Goal: Task Accomplishment & Management: Complete application form

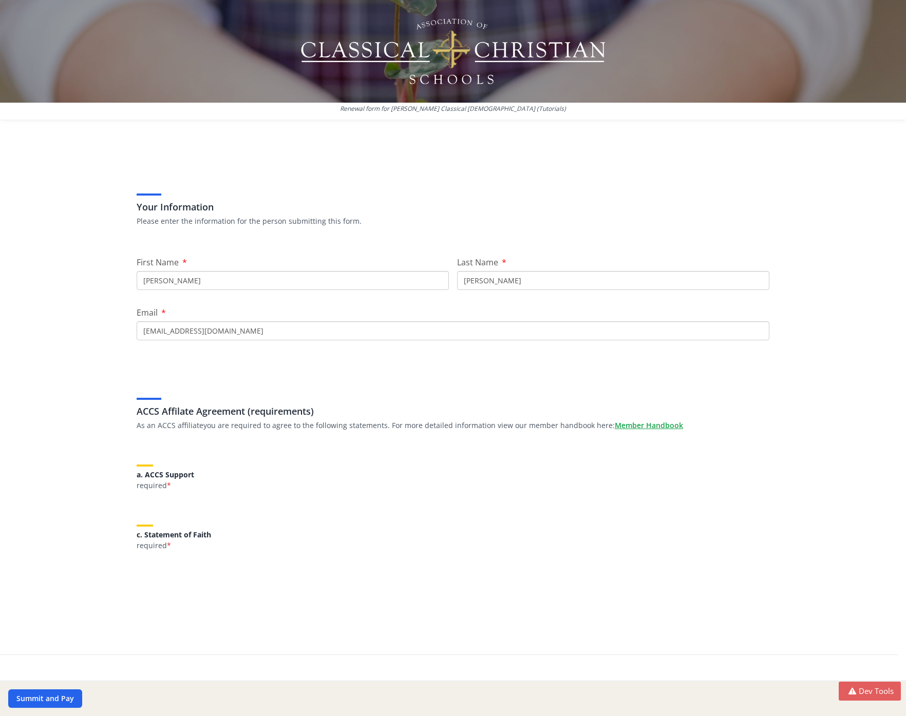
click at [210, 446] on div "Your Information Please enter the information for the person submitting this fo…" at bounding box center [452, 403] width 657 height 503
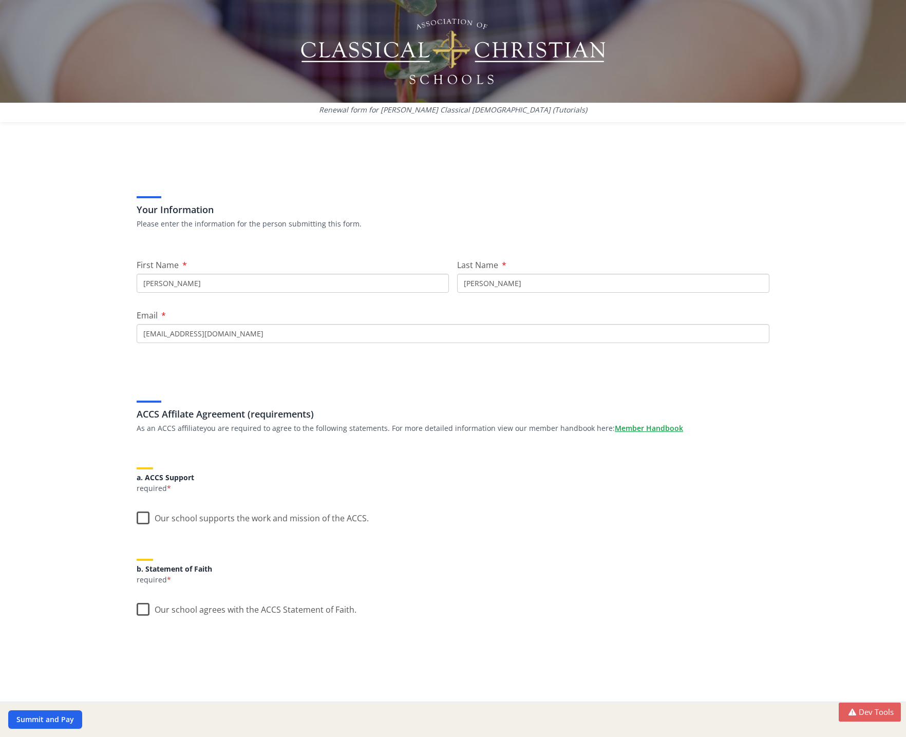
scroll to position [4, 0]
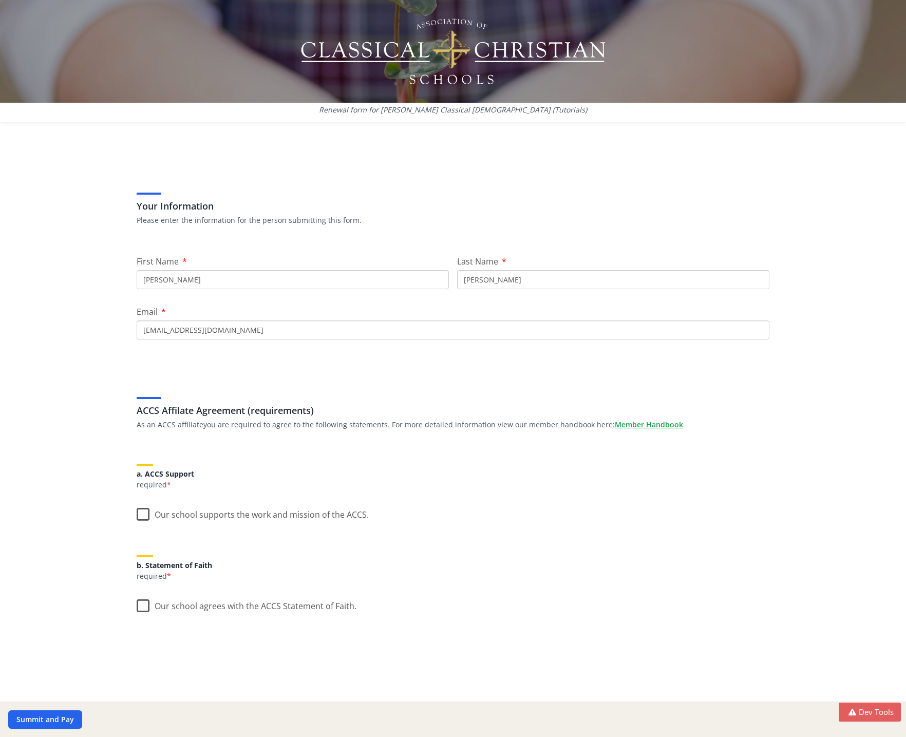
click at [145, 519] on label "Our school supports the work and mission of the ACCS." at bounding box center [253, 512] width 232 height 22
click at [0, 0] on input "Our school supports the work and mission of the ACCS." at bounding box center [0, 0] width 0 height 0
click at [143, 518] on label "Our school supports the work and mission of the ACCS." at bounding box center [252, 512] width 230 height 22
click at [0, 0] on input "Our school supports the work and mission of the ACCS." at bounding box center [0, 0] width 0 height 0
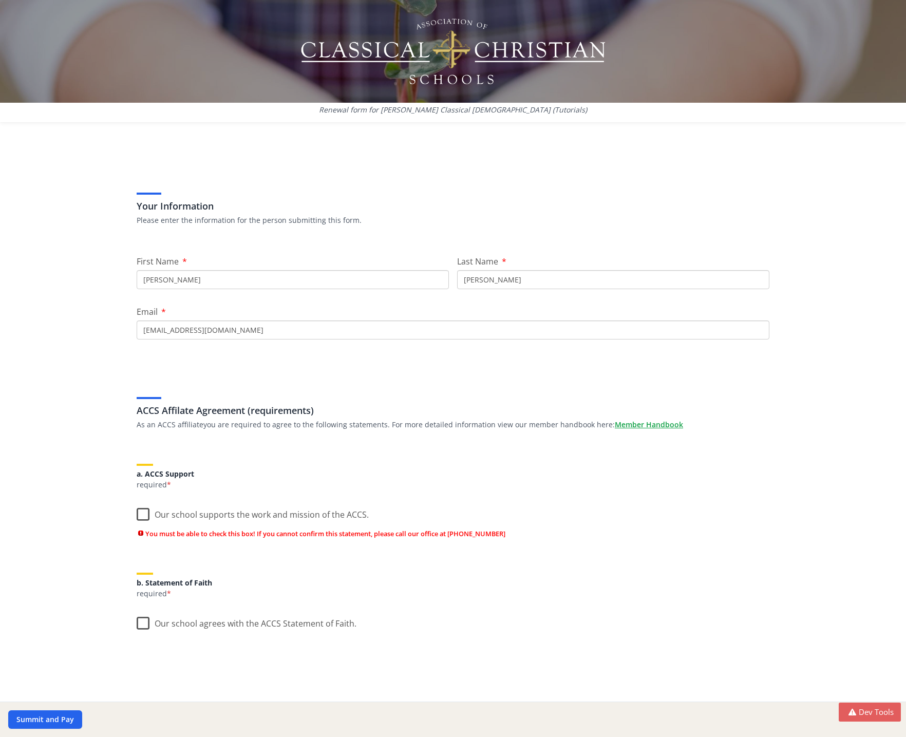
click at [140, 515] on label "Our school supports the work and mission of the ACCS." at bounding box center [253, 512] width 232 height 22
click at [0, 0] on input "Our school supports the work and mission of the ACCS." at bounding box center [0, 0] width 0 height 0
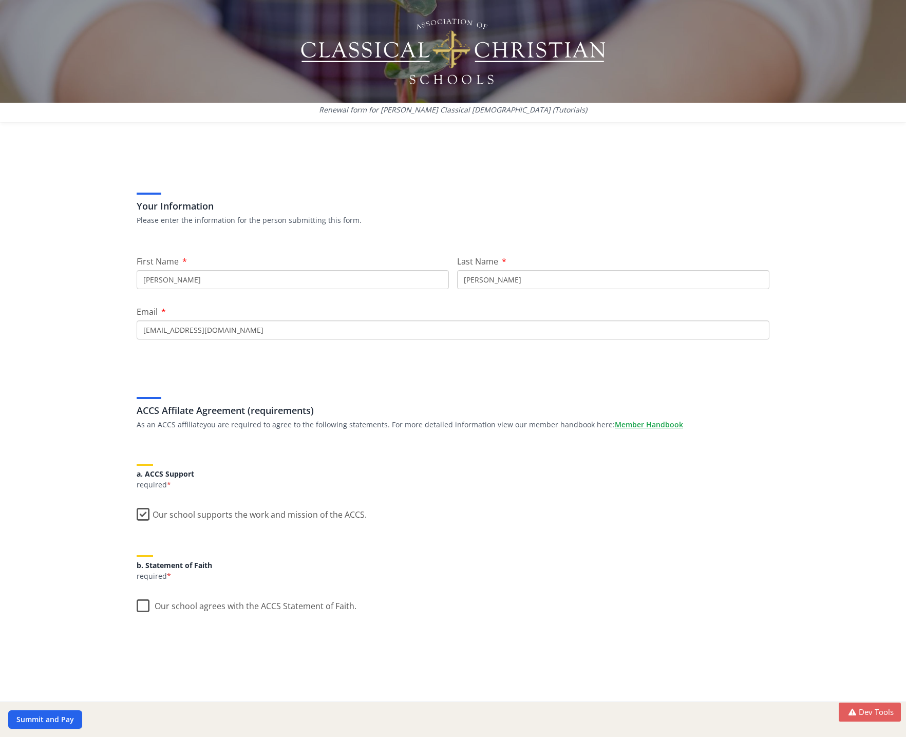
click at [142, 607] on label "Our school agrees with the ACCS Statement of Faith." at bounding box center [247, 603] width 220 height 22
click at [0, 0] on input "Our school agrees with the ACCS Statement of Faith." at bounding box center [0, 0] width 0 height 0
click at [142, 606] on label "Our school agrees with the ACCS Statement of Faith." at bounding box center [246, 603] width 218 height 22
click at [0, 0] on input "Our school agrees with the ACCS Statement of Faith." at bounding box center [0, 0] width 0 height 0
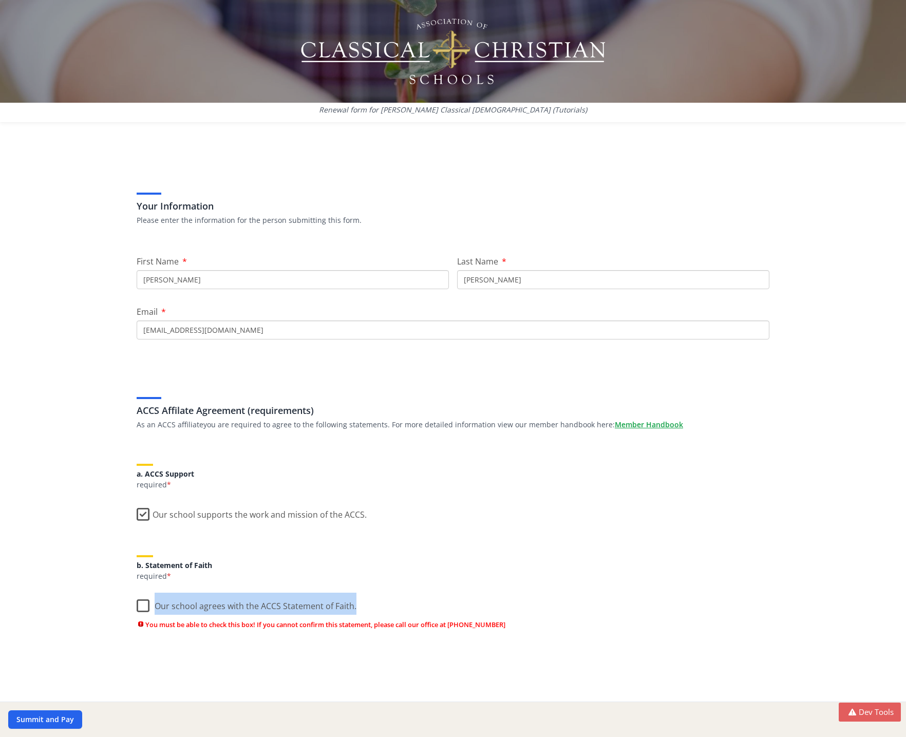
click at [142, 606] on label "Our school agrees with the ACCS Statement of Faith." at bounding box center [247, 603] width 220 height 22
click at [0, 0] on input "Our school agrees with the ACCS Statement of Faith." at bounding box center [0, 0] width 0 height 0
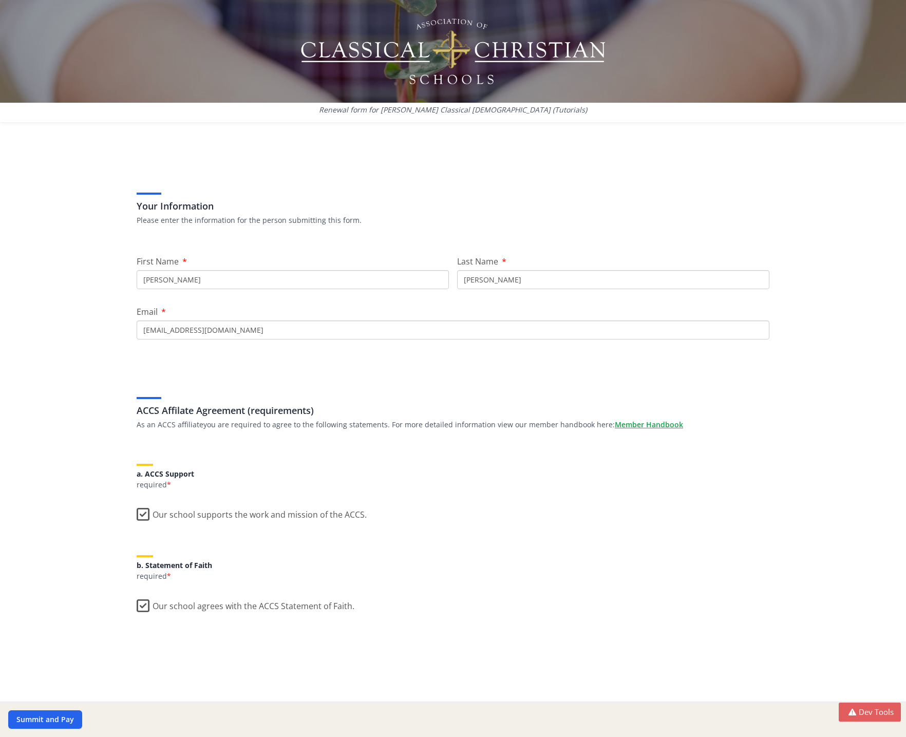
click at [137, 516] on label "Our school supports the work and mission of the ACCS." at bounding box center [252, 512] width 230 height 22
click at [0, 0] on input "Our school supports the work and mission of the ACCS." at bounding box center [0, 0] width 0 height 0
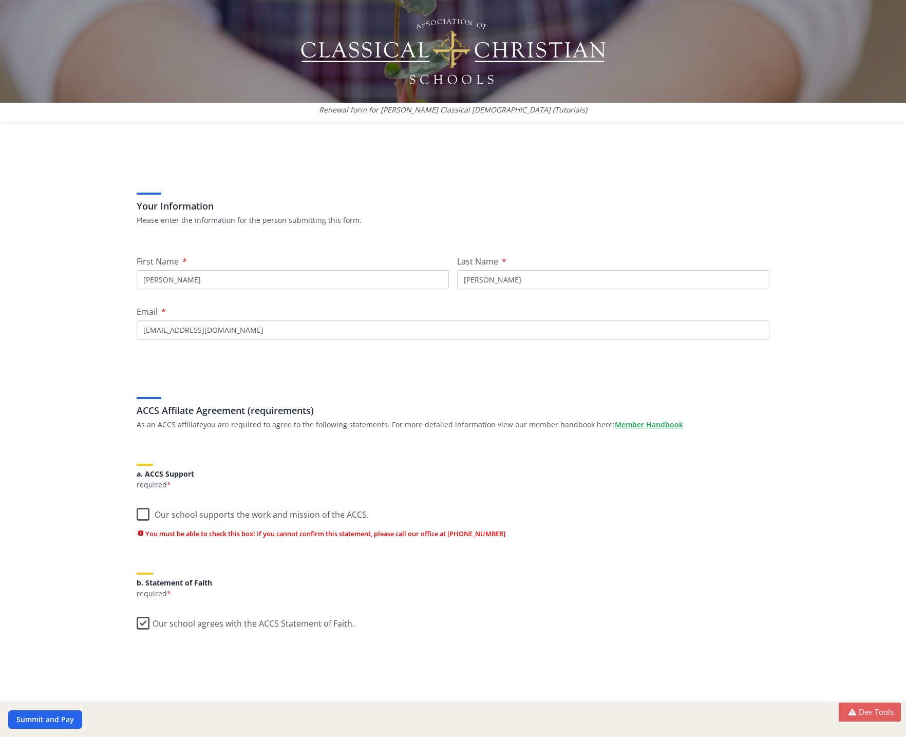
click at [140, 622] on label "Our school agrees with the ACCS Statement of Faith." at bounding box center [246, 621] width 218 height 22
click at [0, 0] on input "Our school agrees with the ACCS Statement of Faith." at bounding box center [0, 0] width 0 height 0
click at [365, 582] on h5 "b. Statement of Faith" at bounding box center [453, 583] width 633 height 8
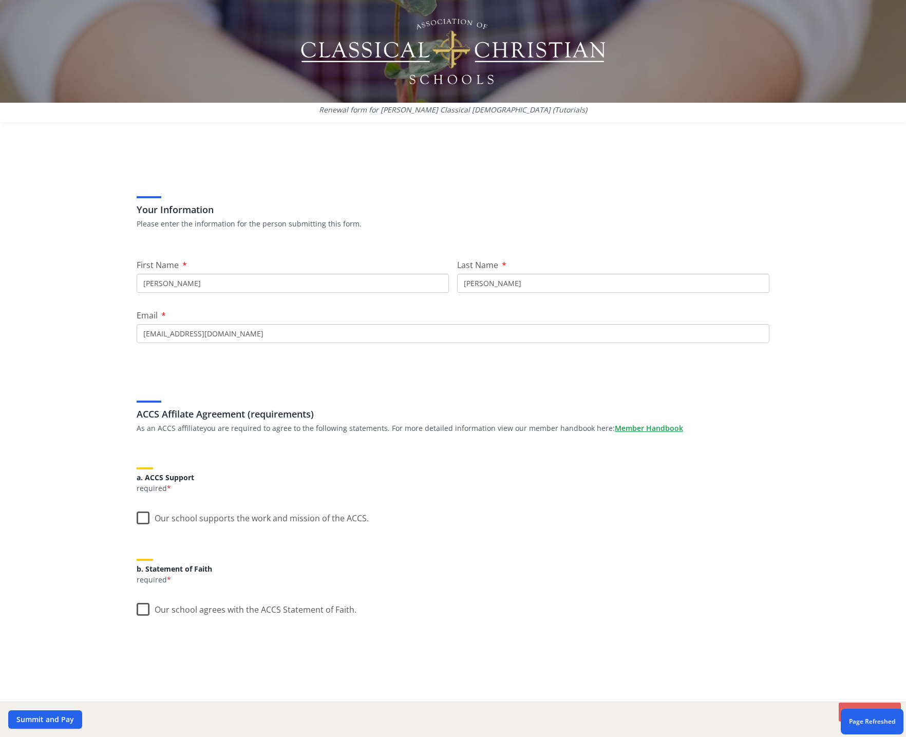
scroll to position [4, 0]
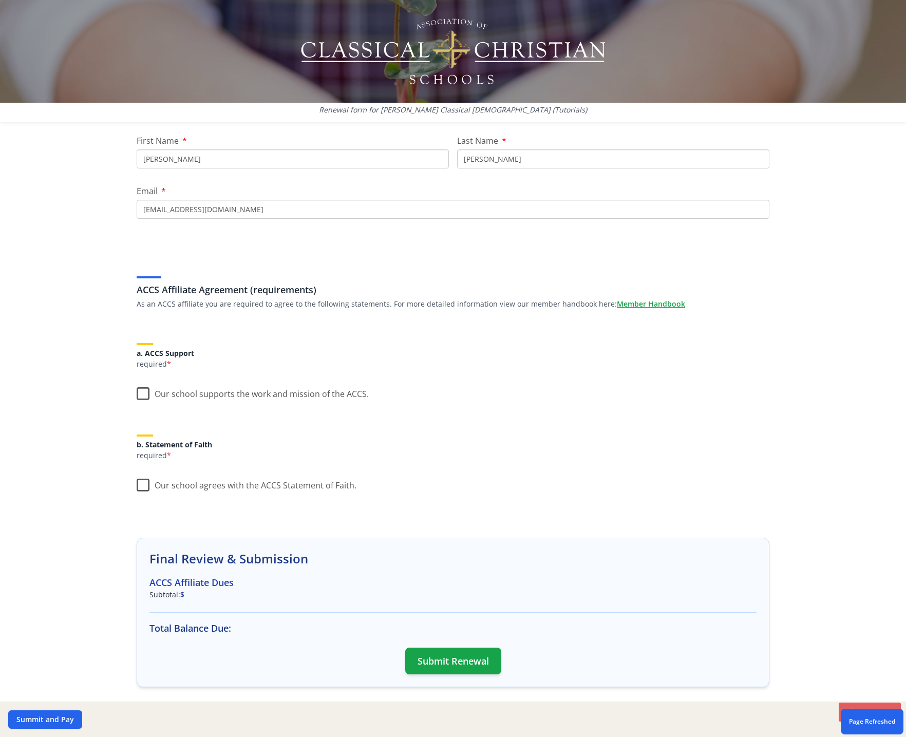
scroll to position [165, 0]
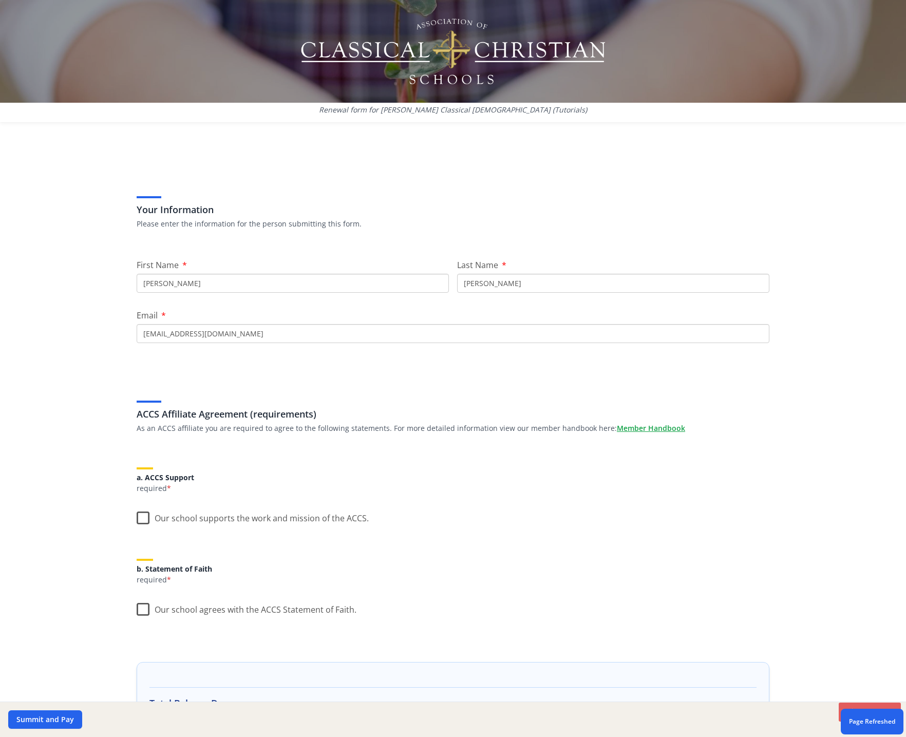
scroll to position [116, 0]
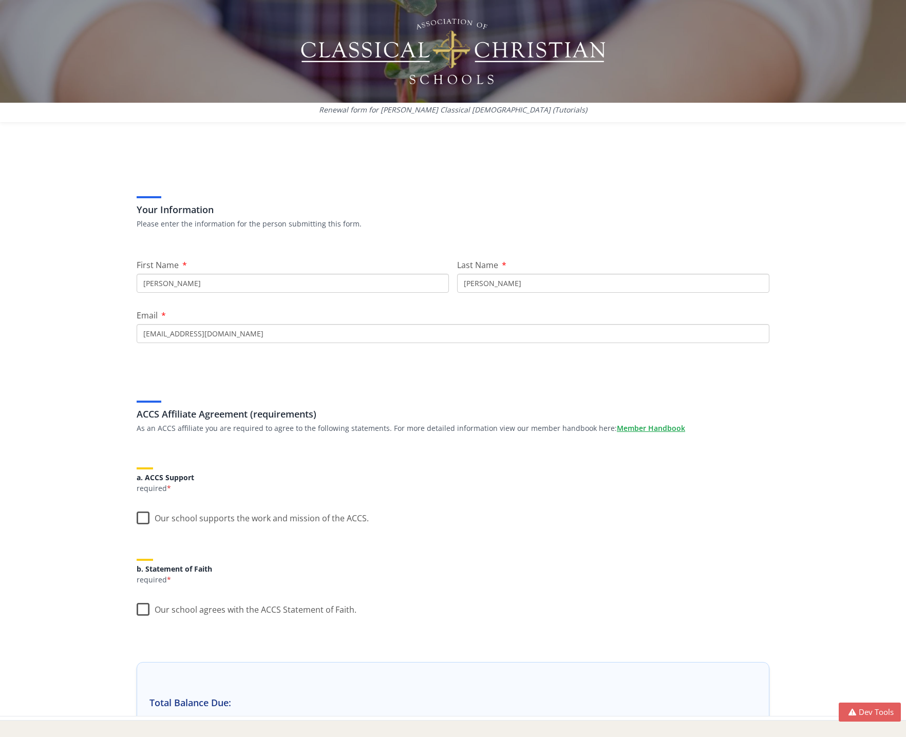
scroll to position [116, 0]
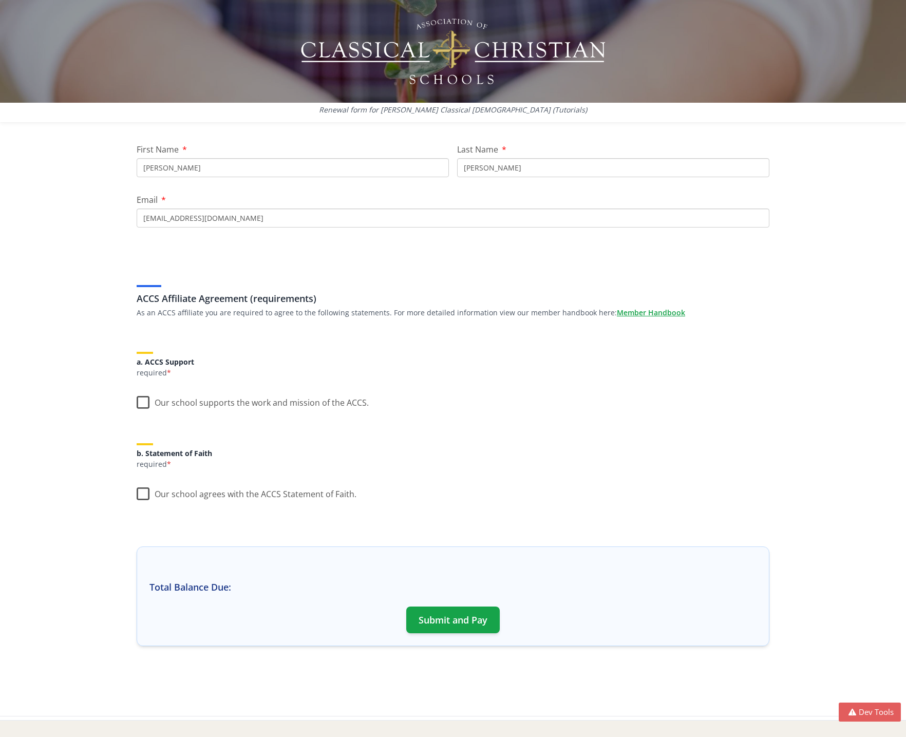
click at [141, 400] on label "Our school supports the work and mission of the ACCS." at bounding box center [253, 400] width 232 height 22
click at [0, 0] on input "Our school supports the work and mission of the ACCS." at bounding box center [0, 0] width 0 height 0
click at [141, 403] on label "Our school supports the work and mission of the ACCS." at bounding box center [252, 400] width 230 height 22
click at [0, 0] on input "Our school supports the work and mission of the ACCS." at bounding box center [0, 0] width 0 height 0
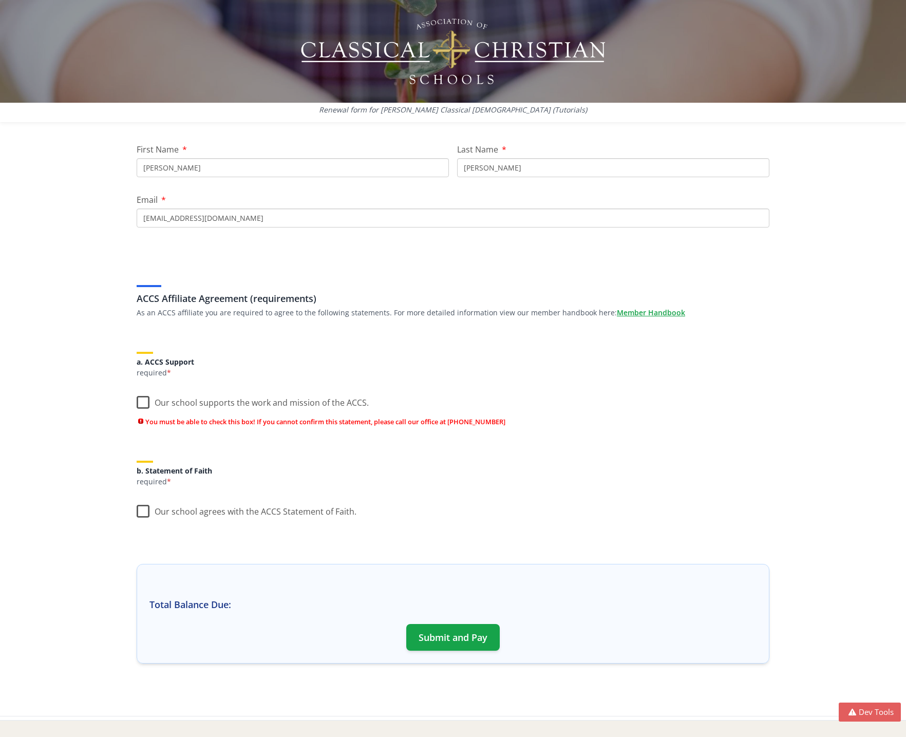
click at [146, 510] on label "Our school agrees with the ACCS Statement of Faith." at bounding box center [247, 509] width 220 height 22
click at [0, 0] on input "Our school agrees with the ACCS Statement of Faith." at bounding box center [0, 0] width 0 height 0
click at [144, 510] on label "Our school agrees with the ACCS Statement of Faith." at bounding box center [246, 509] width 218 height 22
click at [0, 0] on input "Our school agrees with the ACCS Statement of Faith." at bounding box center [0, 0] width 0 height 0
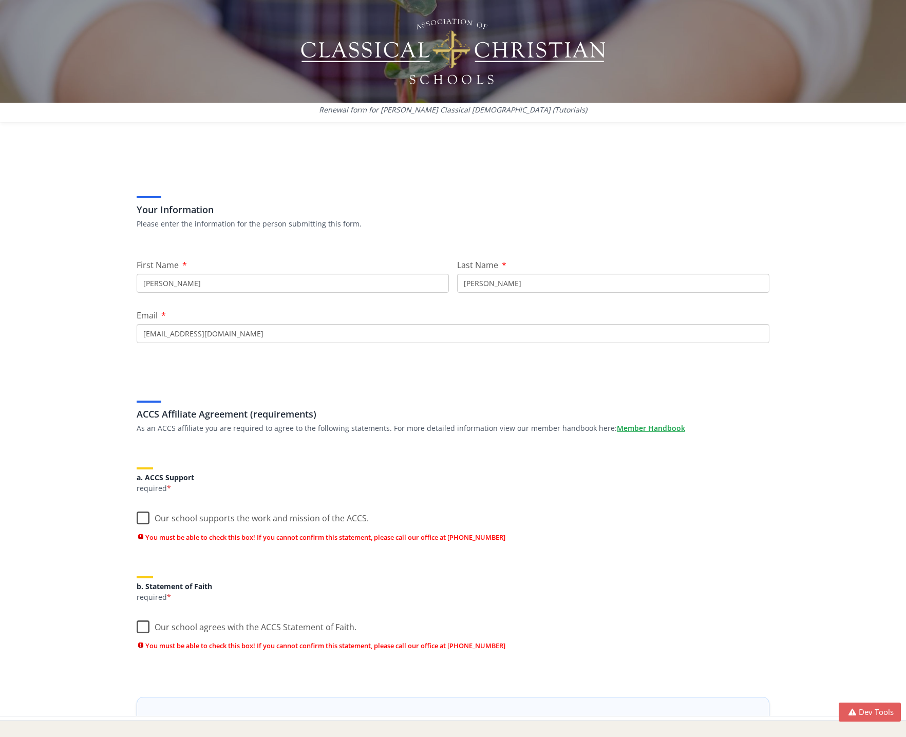
scroll to position [131, 0]
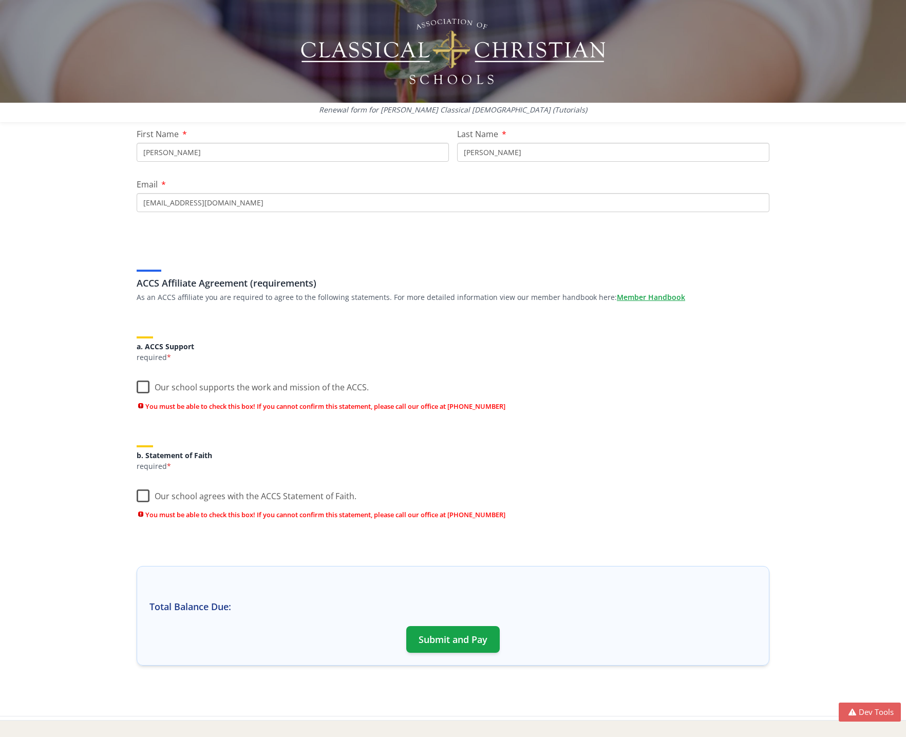
click at [141, 497] on label "Our school agrees with the ACCS Statement of Faith." at bounding box center [247, 494] width 220 height 22
click at [0, 0] on input "Our school agrees with the ACCS Statement of Faith." at bounding box center [0, 0] width 0 height 0
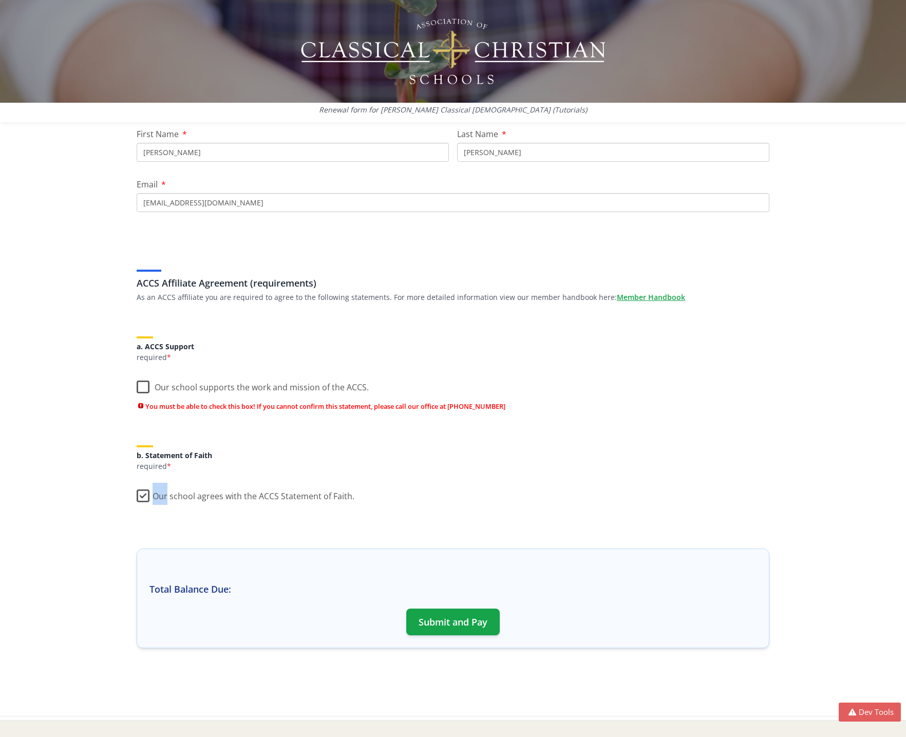
click at [141, 497] on label "Our school agrees with the ACCS Statement of Faith." at bounding box center [246, 494] width 218 height 22
click at [0, 0] on input "Our school agrees with the ACCS Statement of Faith." at bounding box center [0, 0] width 0 height 0
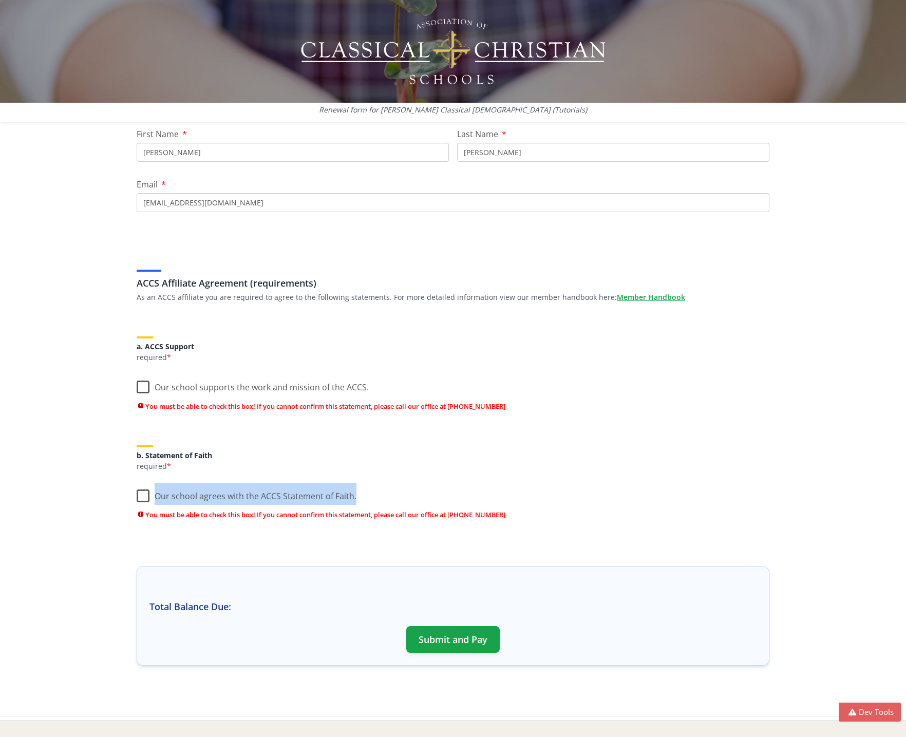
click at [141, 497] on label "Our school agrees with the ACCS Statement of Faith." at bounding box center [247, 494] width 220 height 22
click at [0, 0] on input "Our school agrees with the ACCS Statement of Faith." at bounding box center [0, 0] width 0 height 0
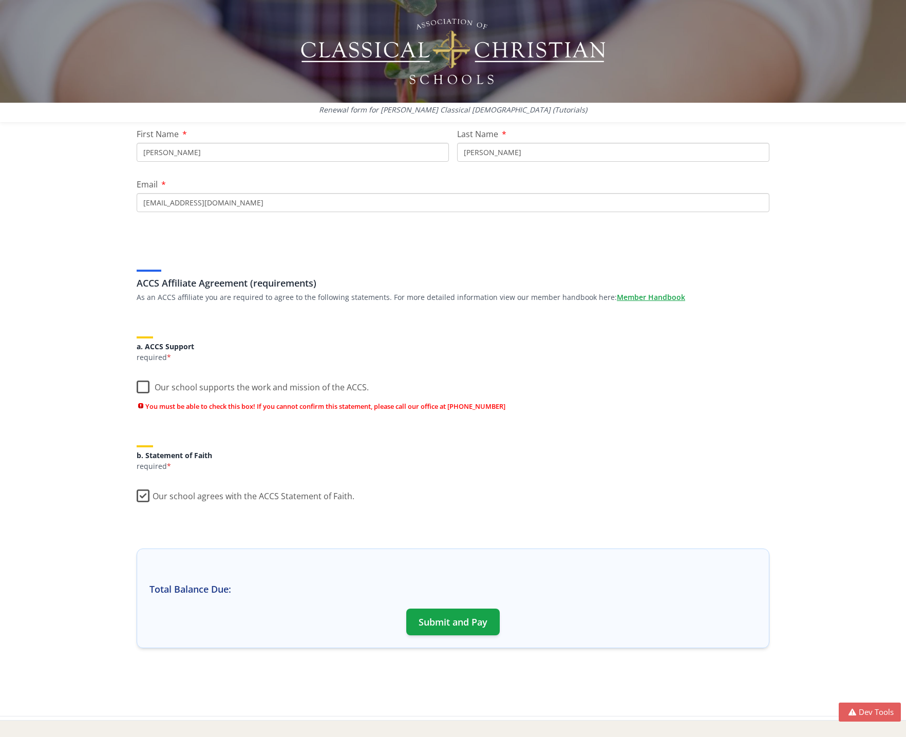
click at [137, 385] on label "Our school supports the work and mission of the ACCS." at bounding box center [253, 385] width 232 height 22
click at [0, 0] on input "Our school supports the work and mission of the ACCS." at bounding box center [0, 0] width 0 height 0
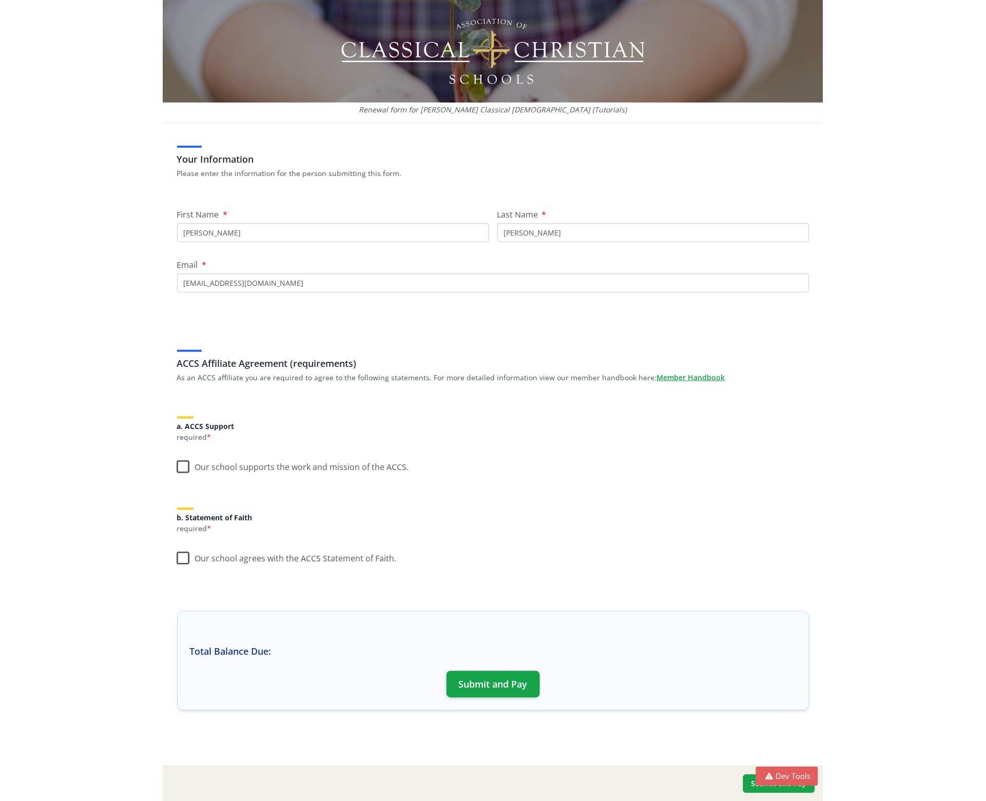
scroll to position [51, 0]
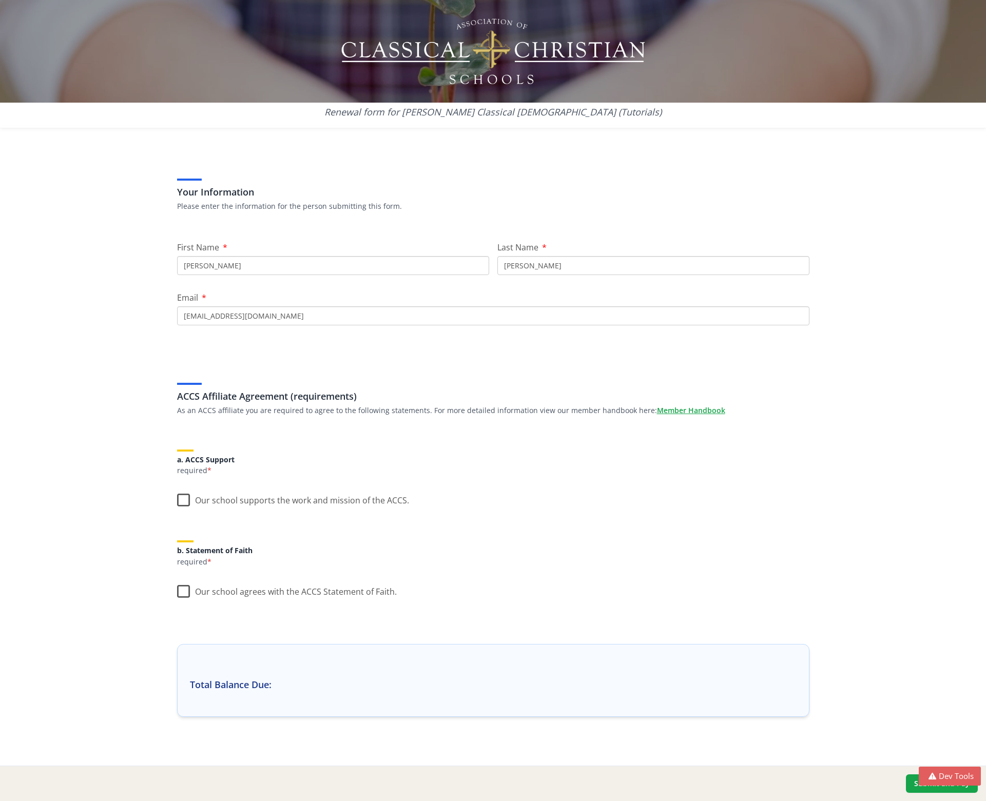
scroll to position [30, 0]
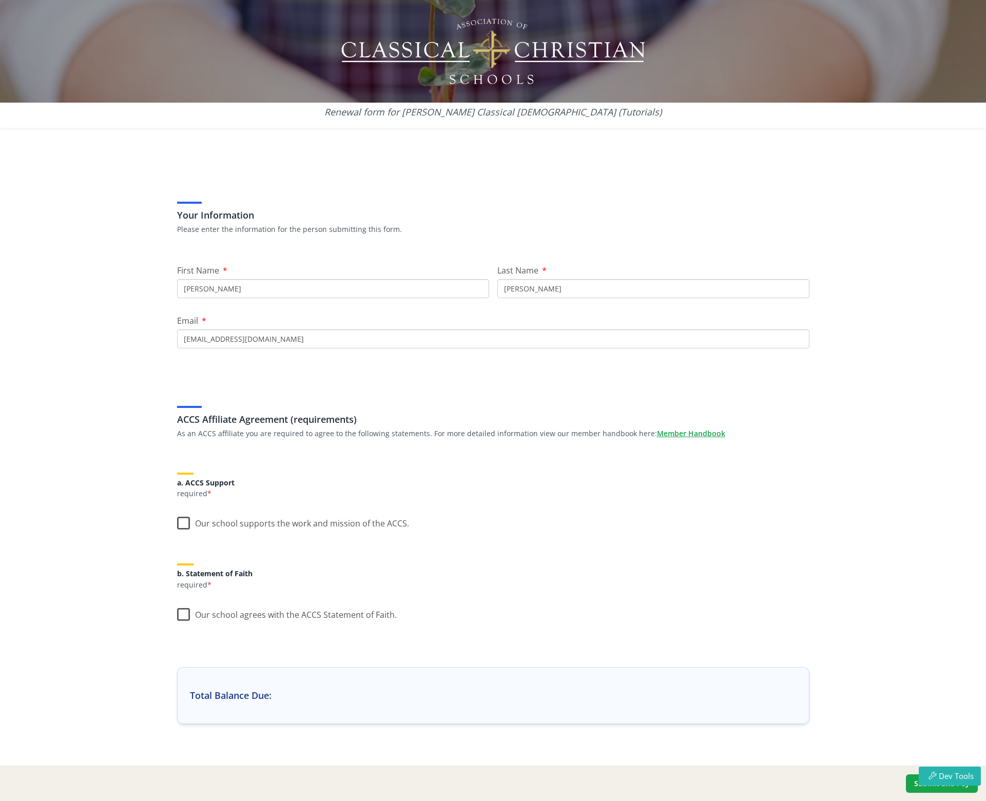
scroll to position [14, 0]
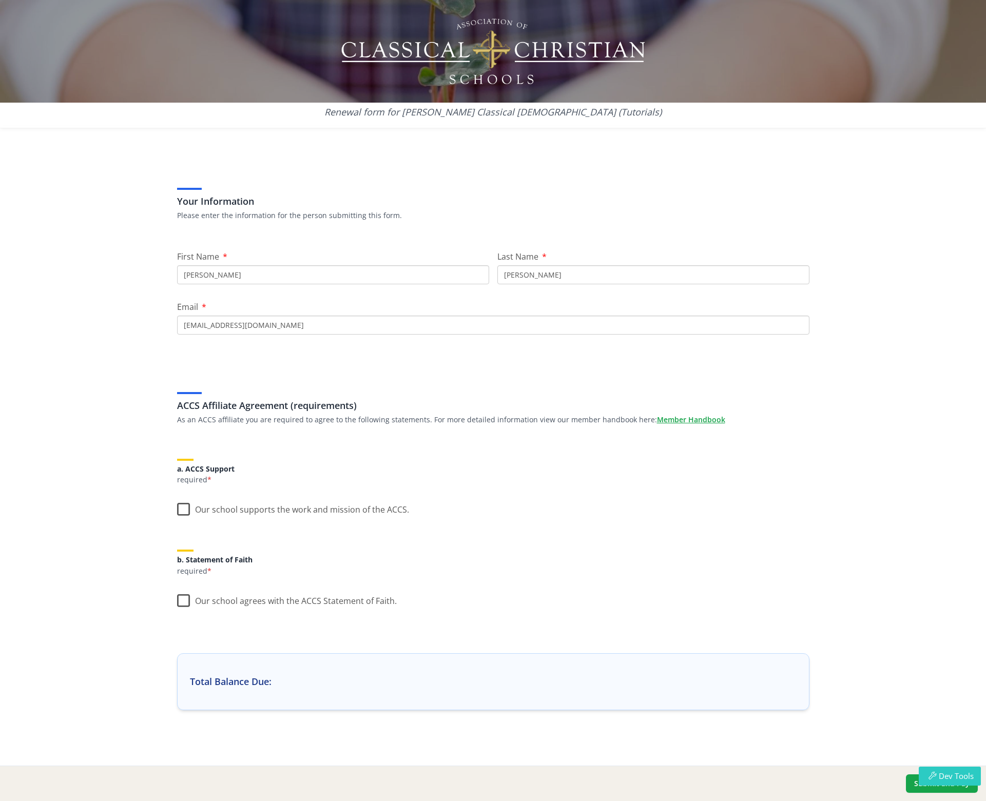
click at [957, 776] on button "Dev Tools" at bounding box center [950, 776] width 62 height 19
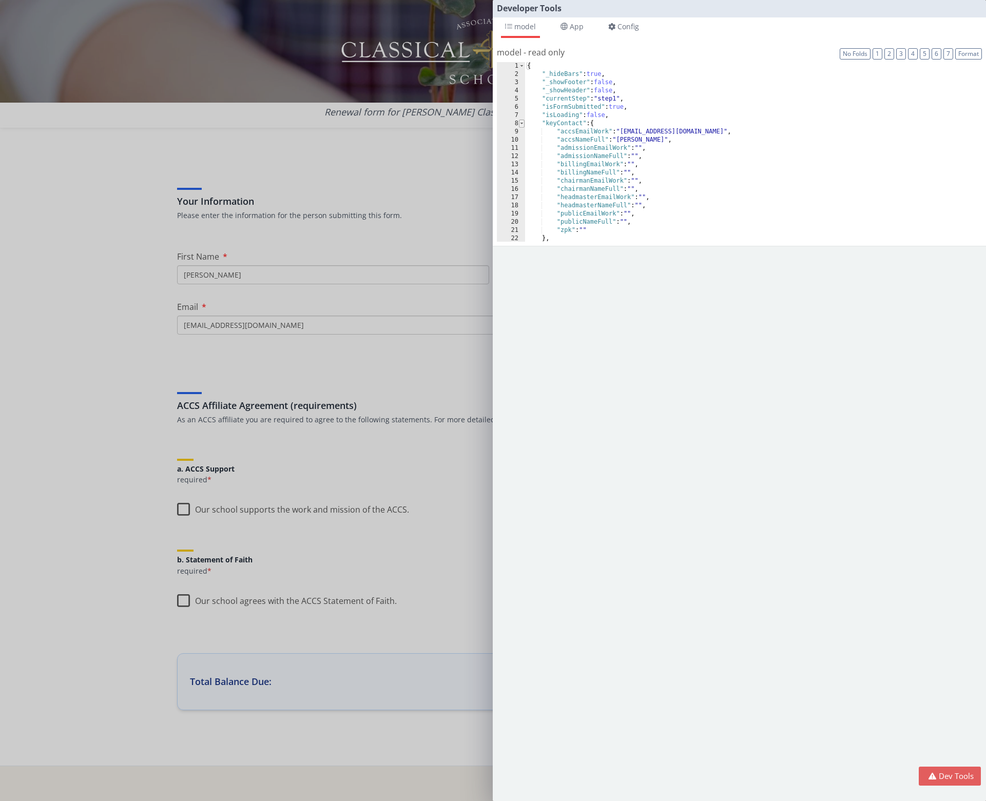
click at [520, 124] on span at bounding box center [522, 124] width 6 height 8
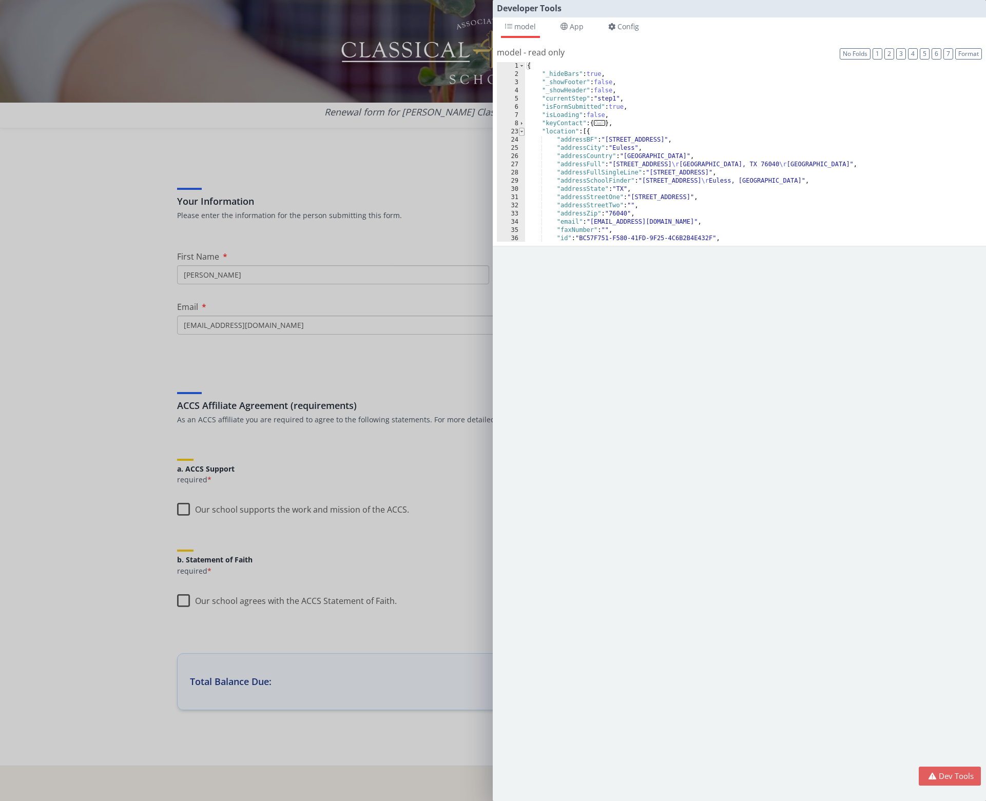
click at [524, 132] on span at bounding box center [522, 132] width 6 height 8
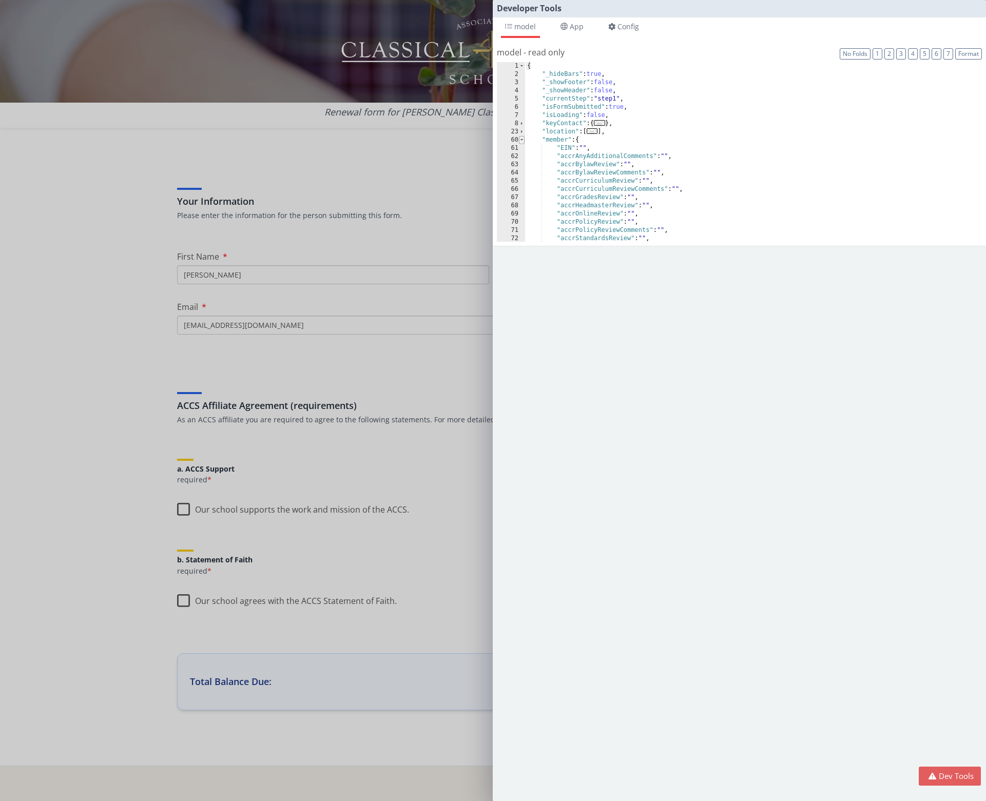
click at [522, 141] on span at bounding box center [522, 140] width 6 height 8
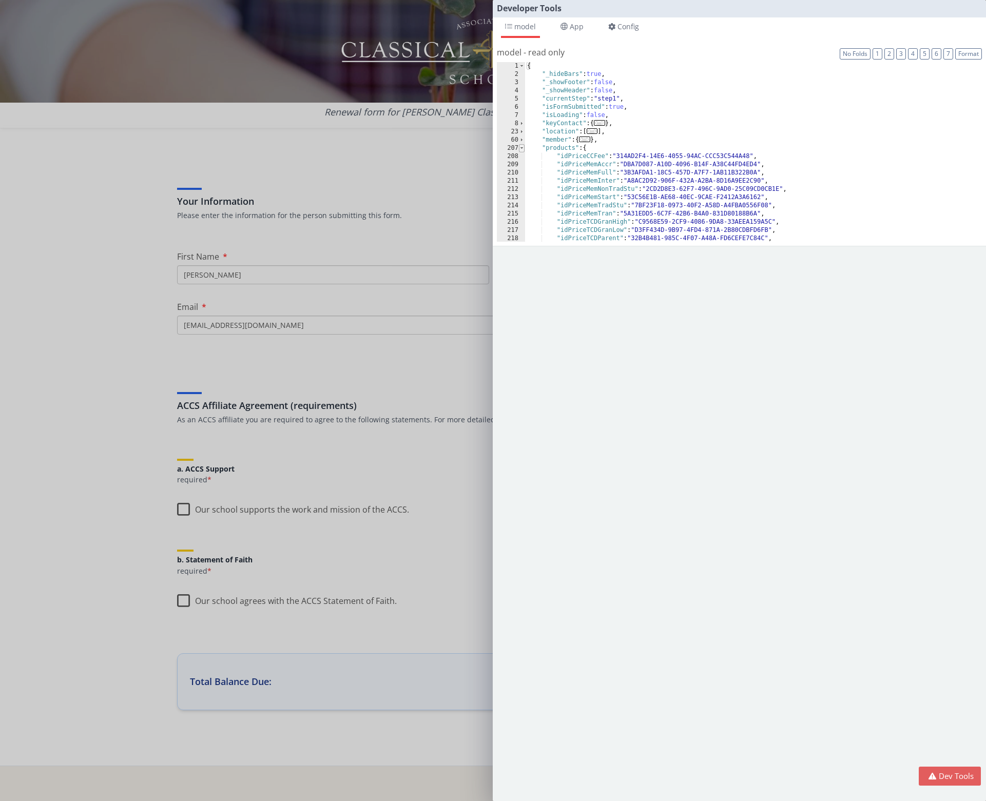
click at [521, 147] on span at bounding box center [522, 148] width 6 height 8
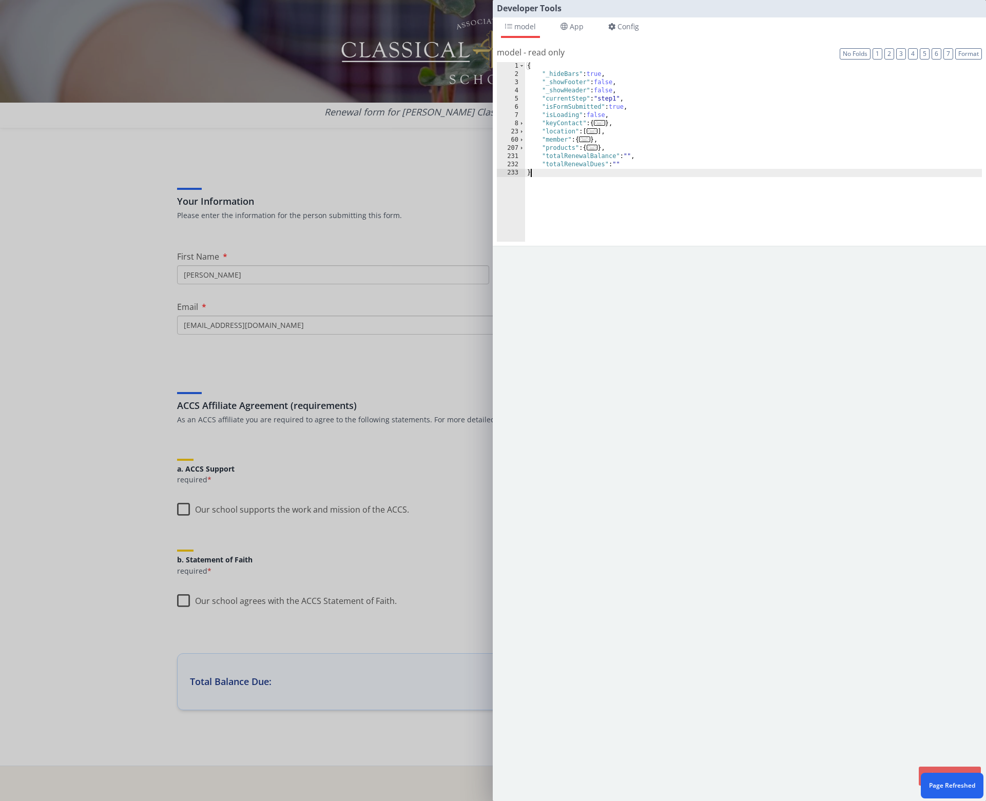
click at [387, 223] on div "Developer Tools model App Params Log (1) Misc Windows Config model - read only …" at bounding box center [493, 400] width 986 height 801
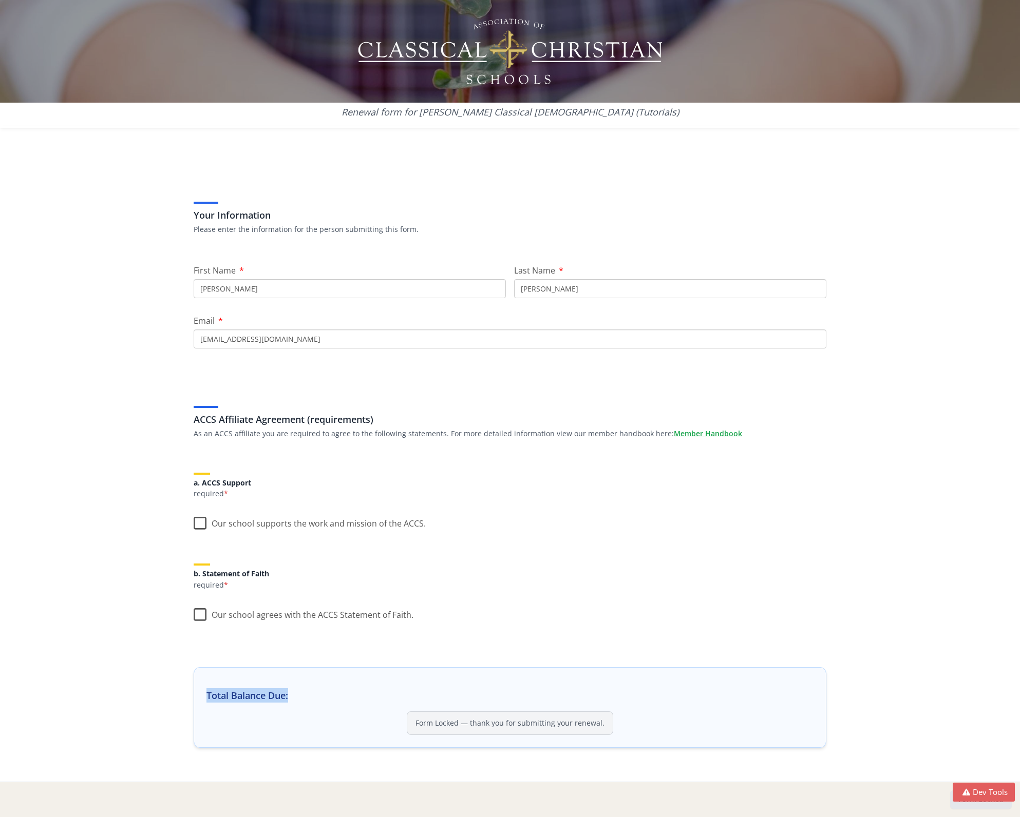
drag, startPoint x: 291, startPoint y: 695, endPoint x: 198, endPoint y: 696, distance: 92.9
click at [198, 696] on div "Total Balance Due: Form Locked — thank you for submitting your renewal." at bounding box center [510, 707] width 633 height 81
copy h3 "Total Balance Due:"
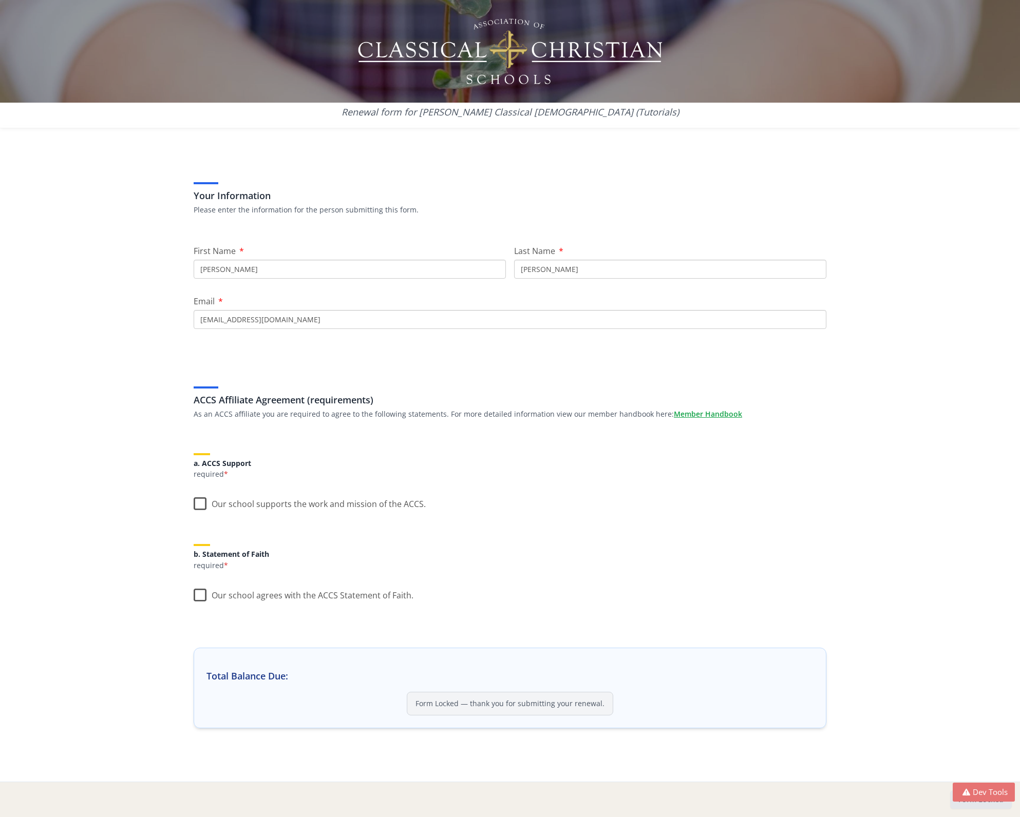
click at [971, 790] on button "Dev Tools" at bounding box center [983, 792] width 62 height 19
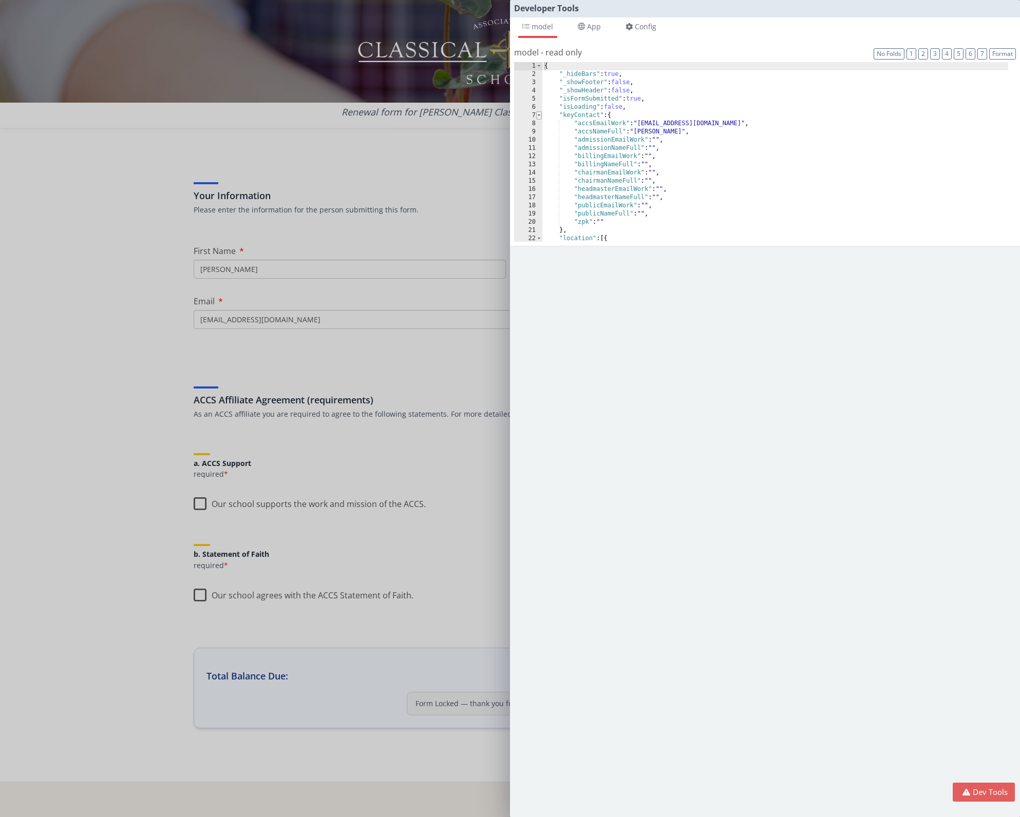
click at [540, 116] on span at bounding box center [539, 115] width 6 height 8
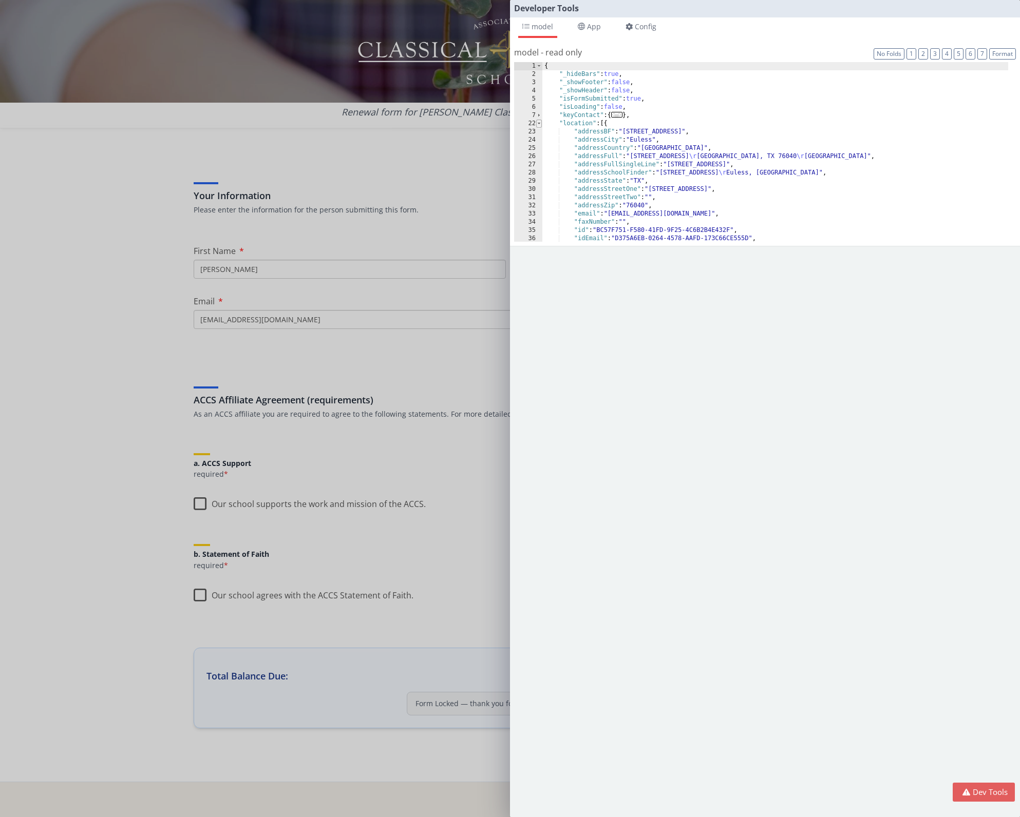
click at [539, 125] on span at bounding box center [539, 124] width 6 height 8
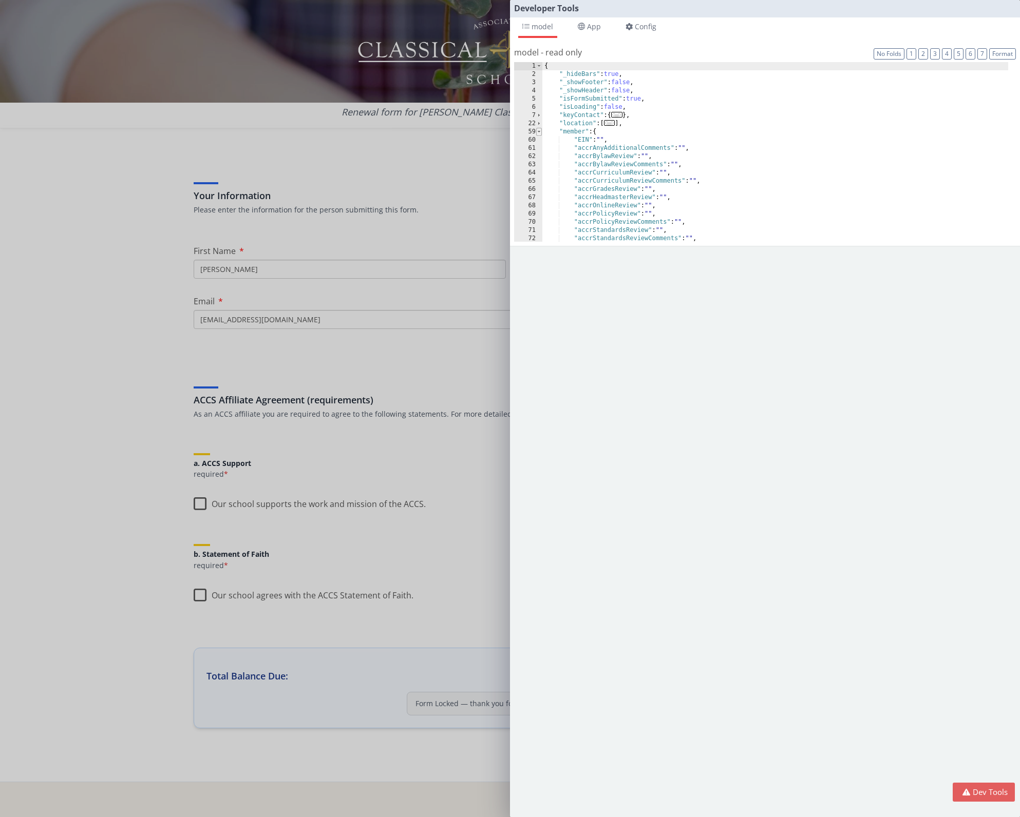
click at [539, 132] on span at bounding box center [539, 132] width 6 height 8
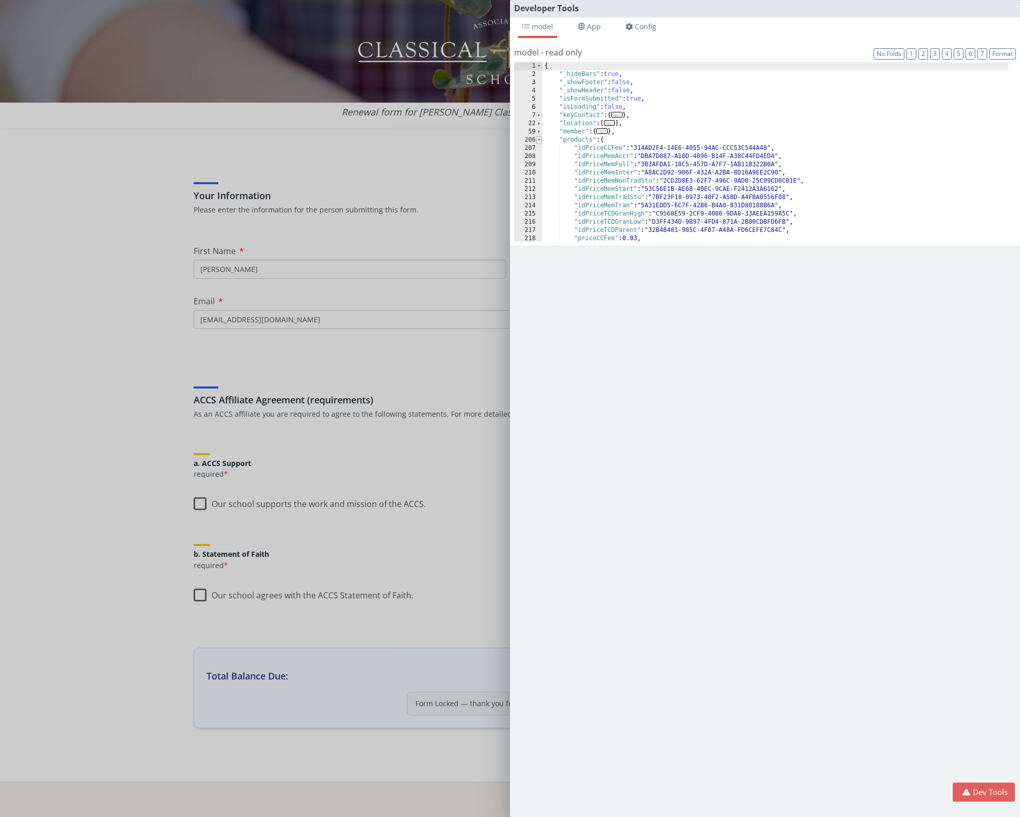
click at [538, 141] on span at bounding box center [539, 140] width 6 height 8
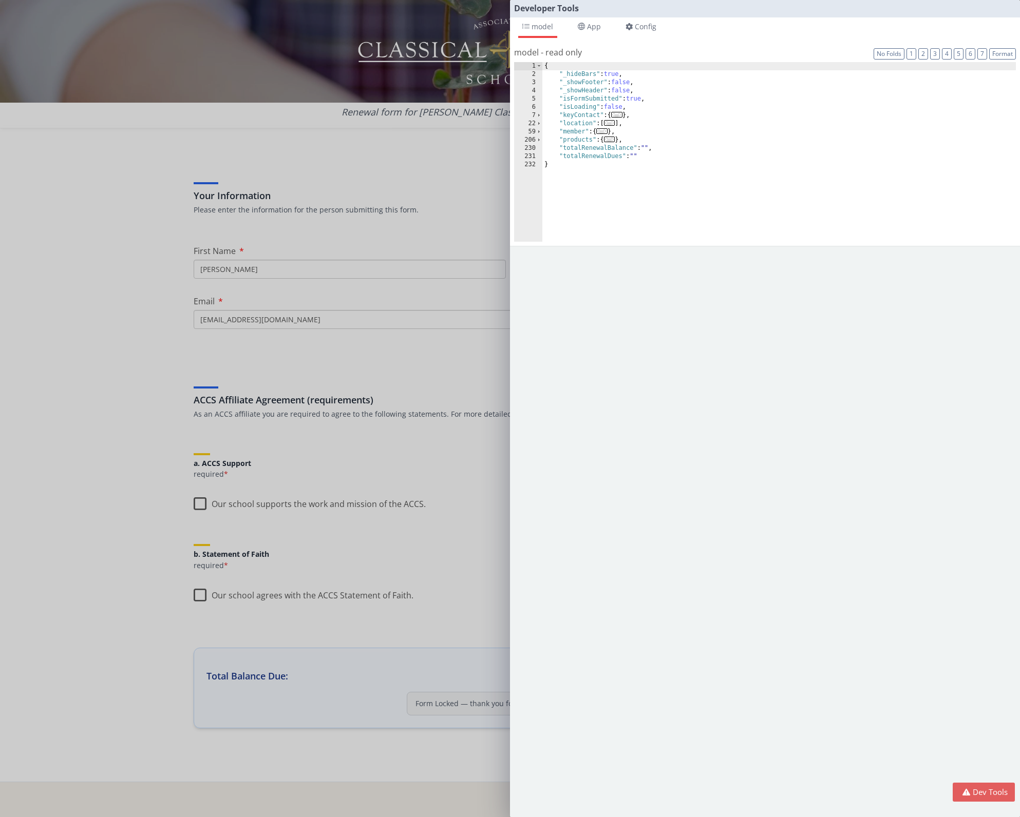
click at [424, 138] on div "Developer Tools model App Params Log (2) Misc Windows Config model - read only …" at bounding box center [510, 408] width 1020 height 817
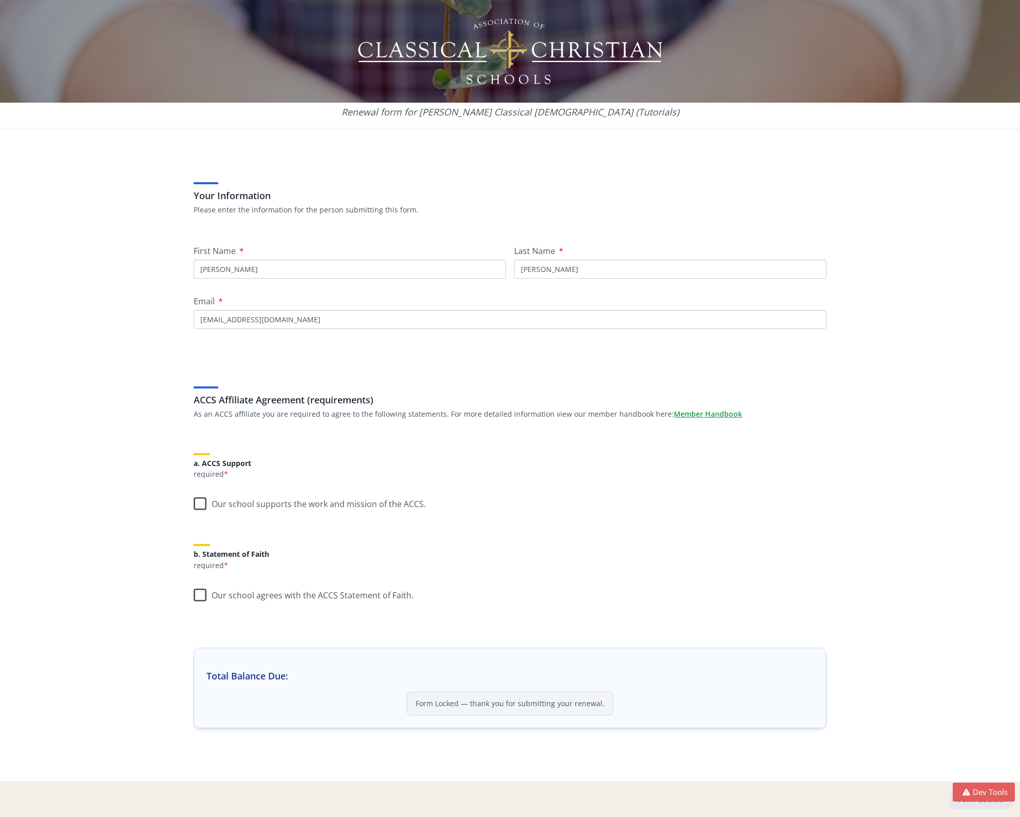
scroll to position [0, 0]
